Goal: Find specific page/section: Find specific page/section

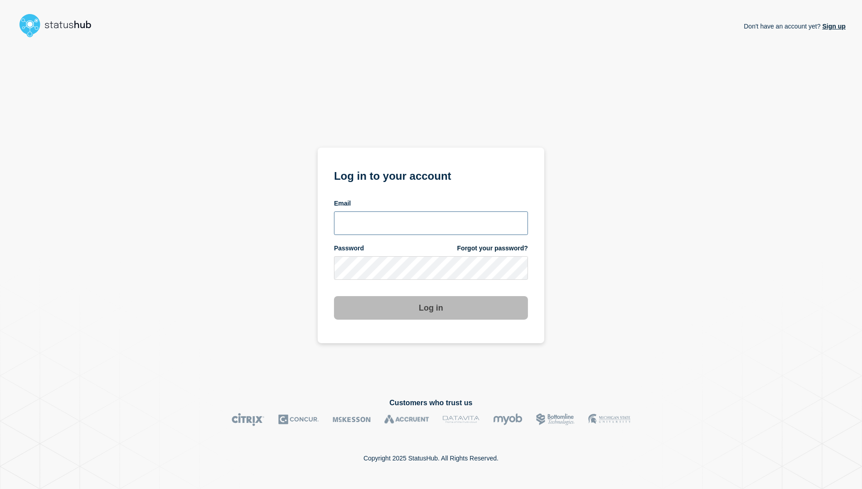
click at [369, 221] on input "email input" at bounding box center [431, 224] width 194 height 24
type input "[PERSON_NAME][EMAIL_ADDRESS][PERSON_NAME][DOMAIN_NAME]"
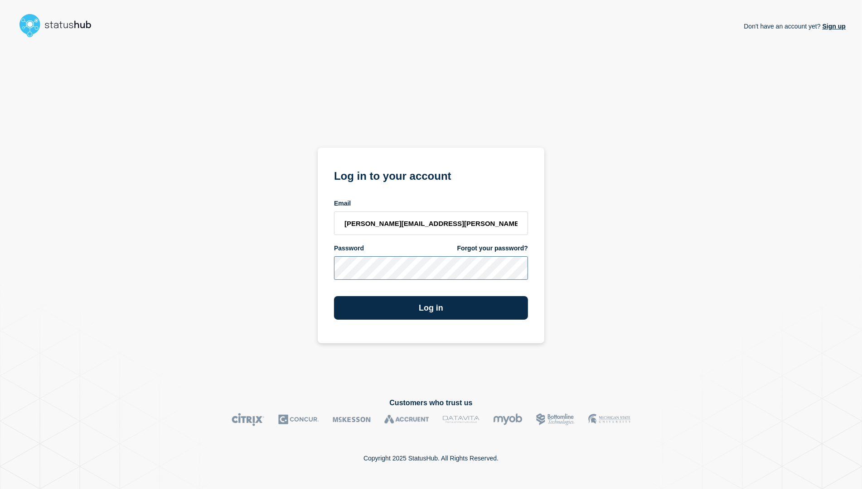
click at [334, 296] on button "Log in" at bounding box center [431, 308] width 194 height 24
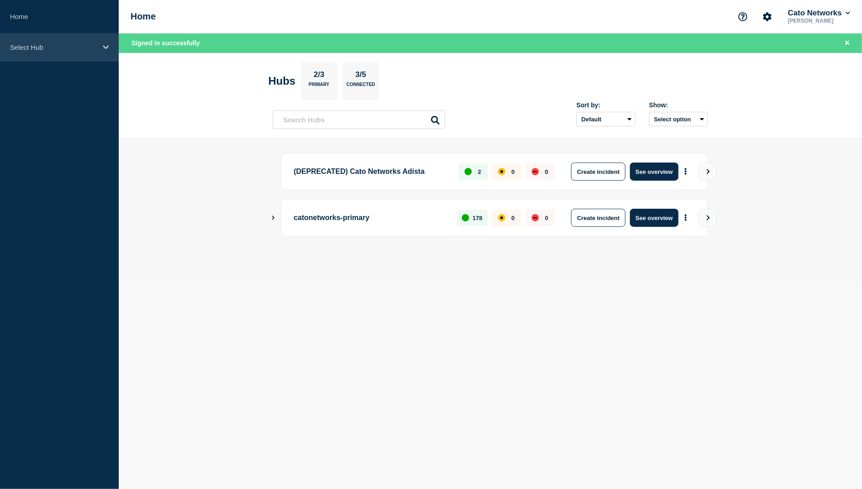
click at [46, 45] on p "Select Hub" at bounding box center [53, 47] width 87 height 8
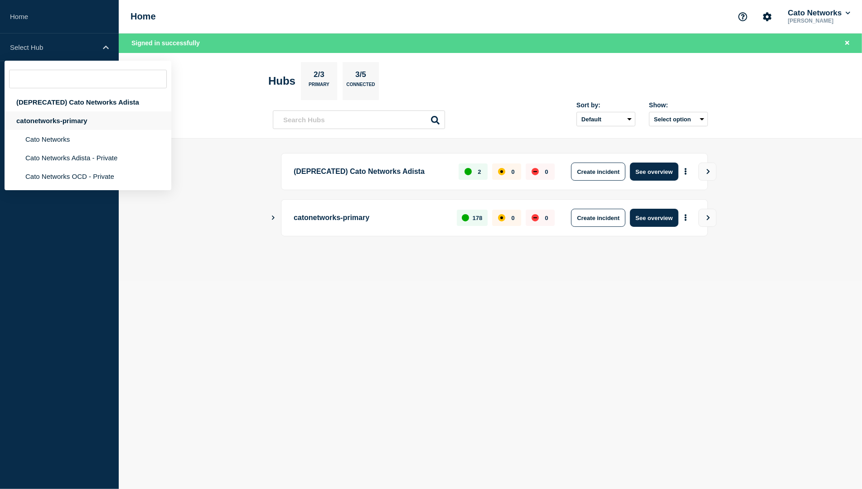
click at [55, 125] on div "catonetworks-primary" at bounding box center [88, 120] width 167 height 19
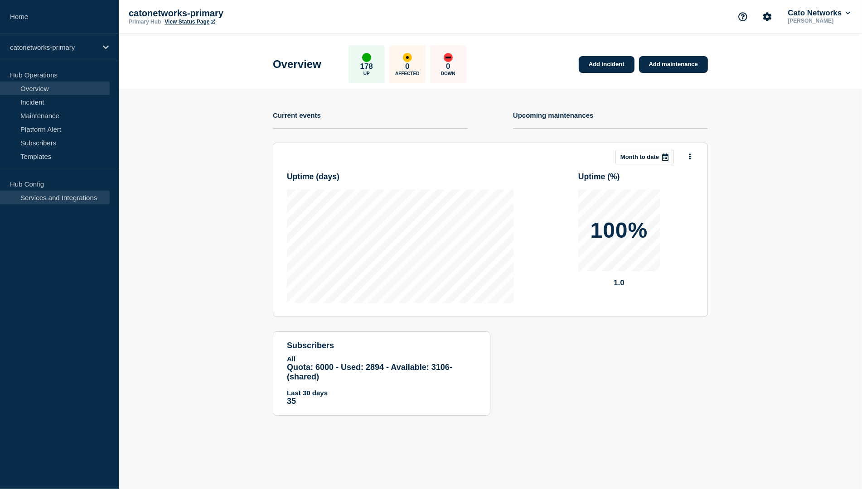
click at [45, 200] on link "Services and Integrations" at bounding box center [55, 198] width 110 height 14
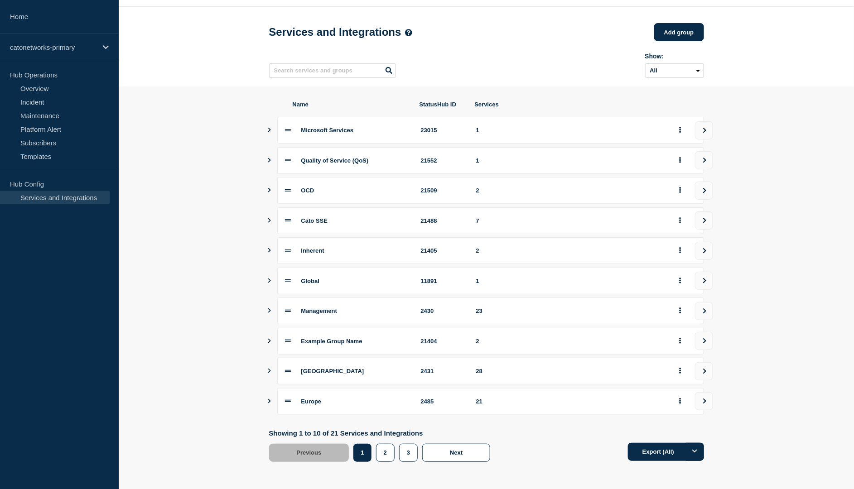
scroll to position [38, 0]
click at [381, 455] on button "2" at bounding box center [385, 453] width 19 height 18
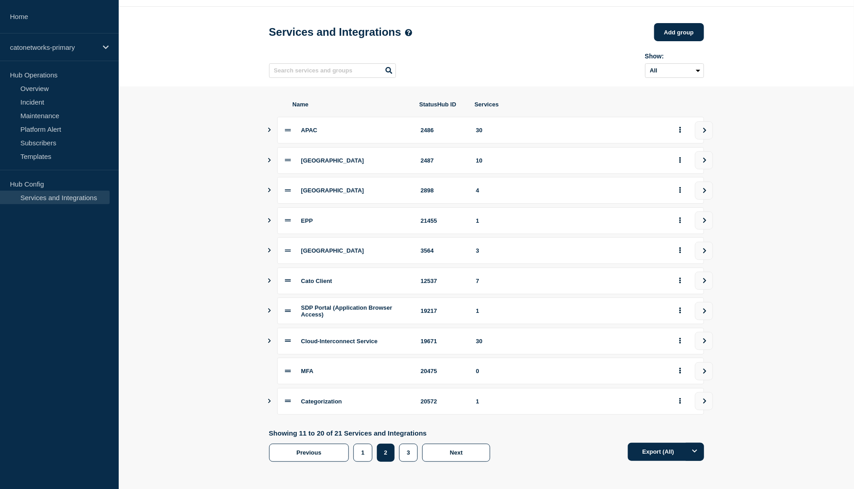
scroll to position [39, 0]
click at [408, 460] on button "3" at bounding box center [408, 453] width 19 height 18
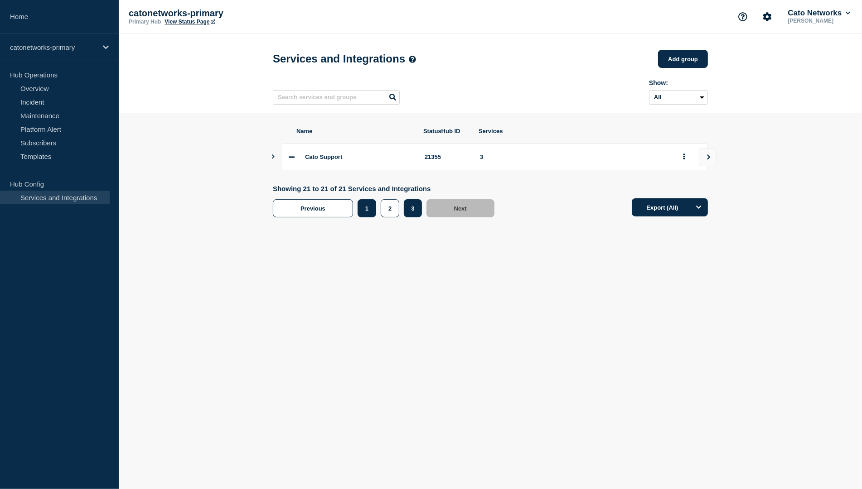
click at [372, 212] on button "1" at bounding box center [366, 208] width 19 height 18
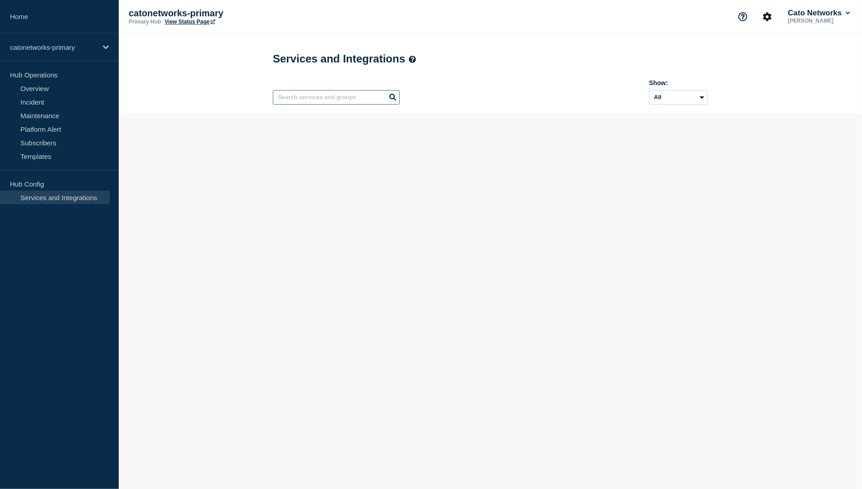
click at [329, 102] on input "text" at bounding box center [336, 97] width 127 height 14
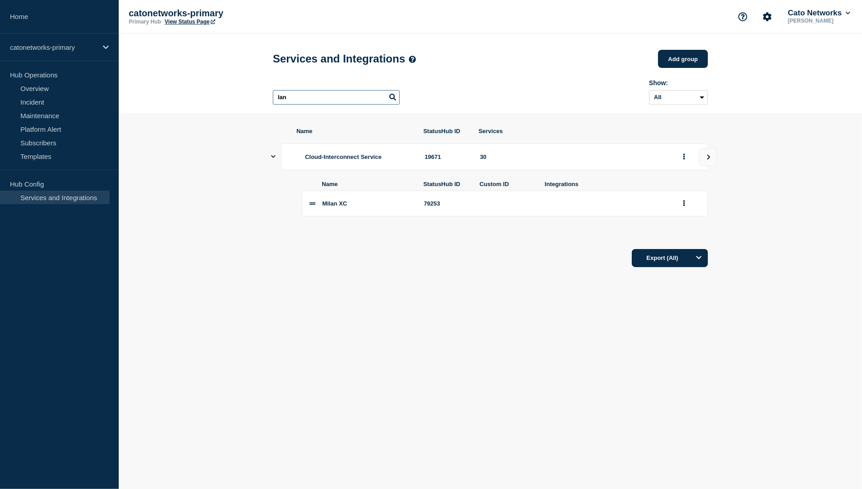
click at [328, 101] on input "lan" at bounding box center [336, 97] width 127 height 14
type input "l"
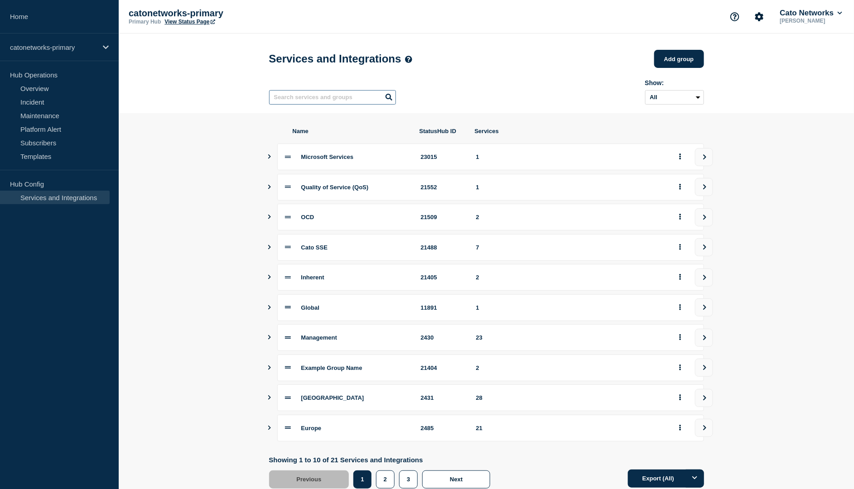
click at [347, 103] on input "text" at bounding box center [332, 97] width 127 height 14
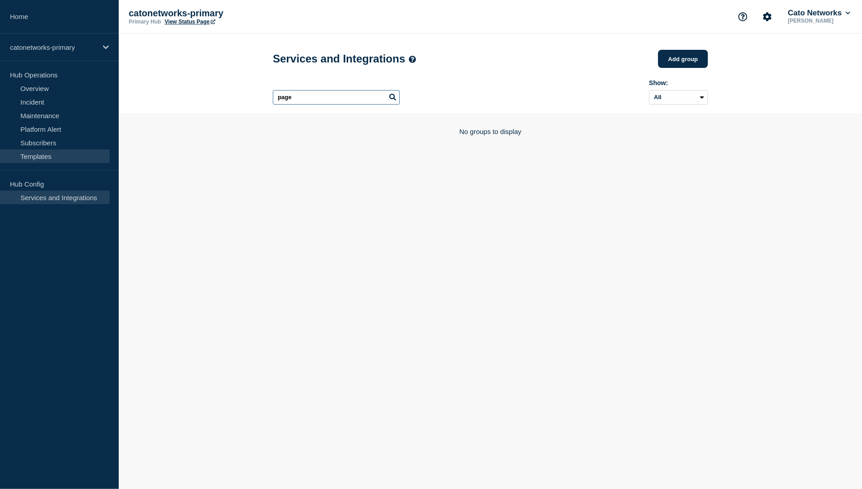
type input "page"
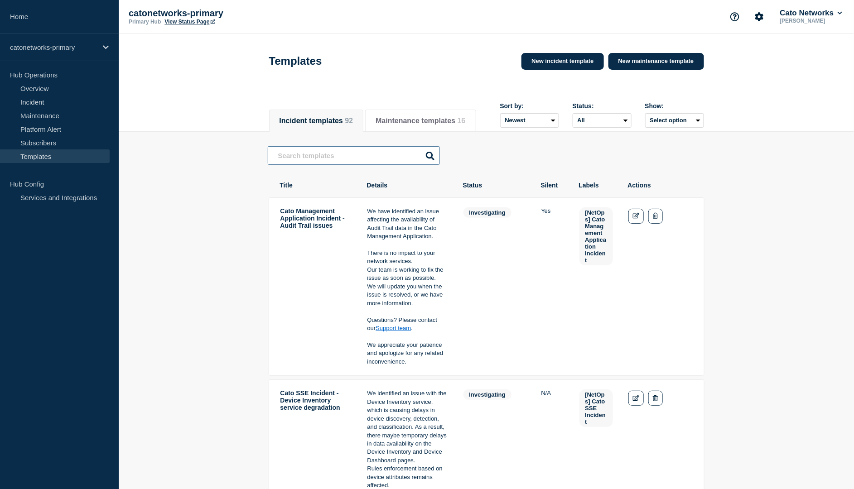
click at [334, 153] on input "text" at bounding box center [354, 155] width 172 height 19
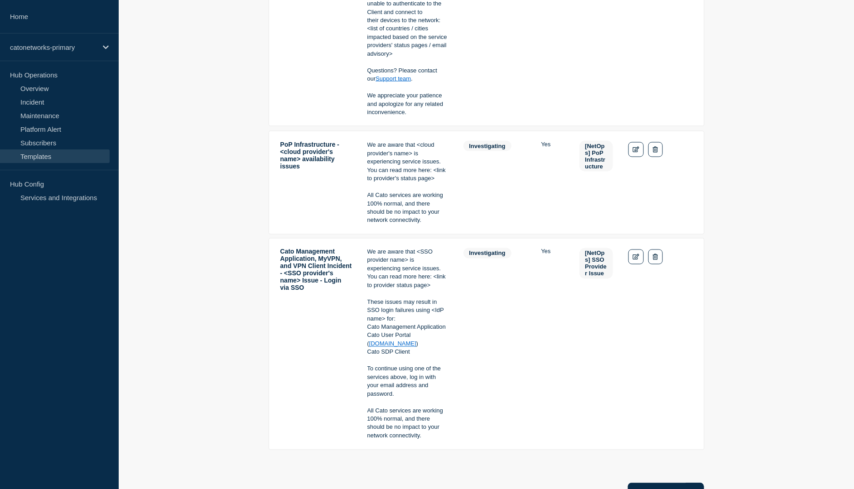
scroll to position [404, 0]
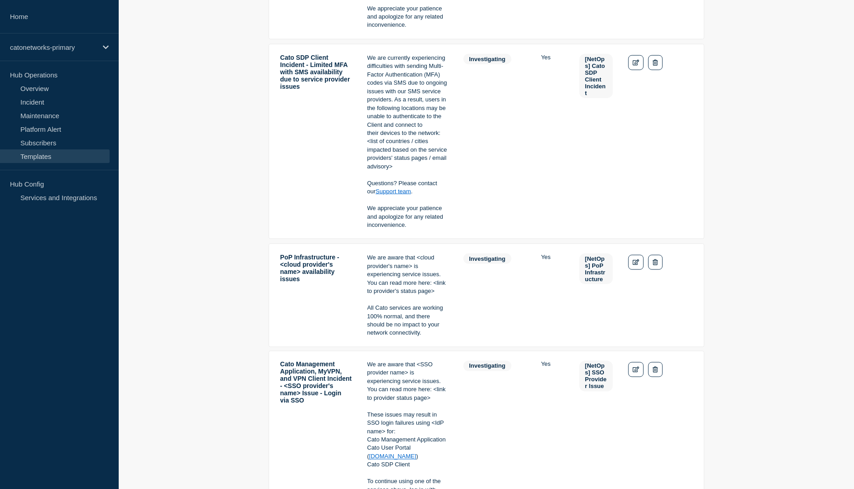
type input "page"
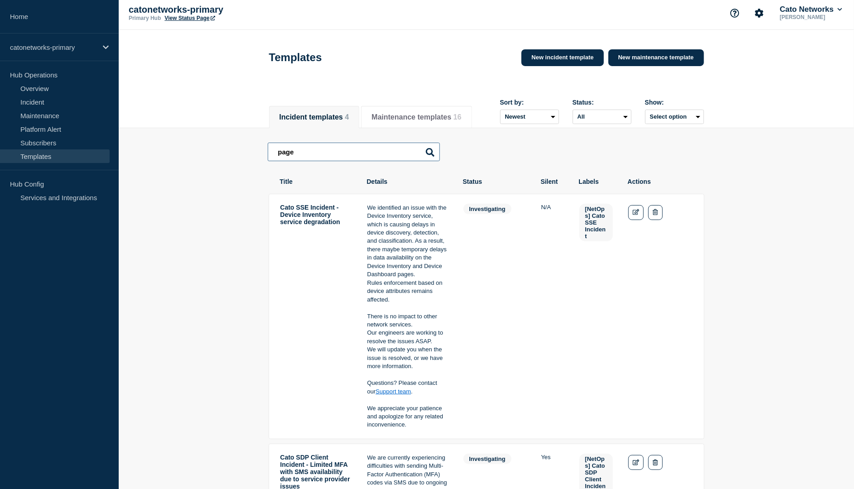
scroll to position [0, 0]
